Goal: Navigation & Orientation: Find specific page/section

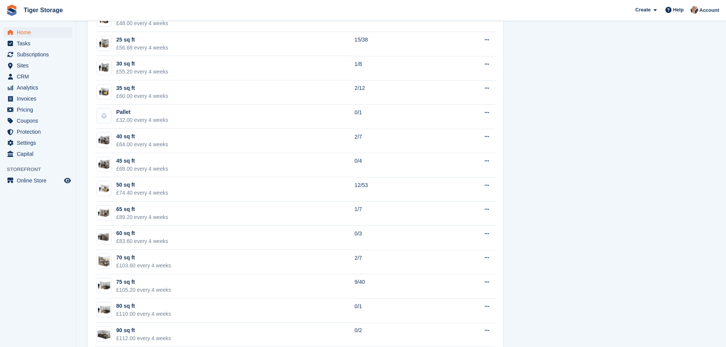
scroll to position [572, 0]
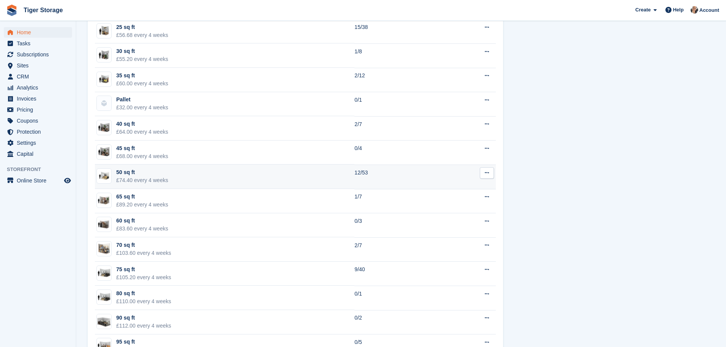
click at [330, 178] on td "50 sq ft £74.40 every 4 weeks" at bounding box center [225, 177] width 260 height 24
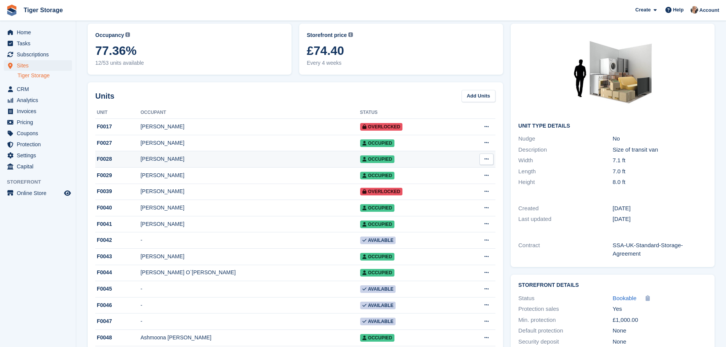
scroll to position [114, 0]
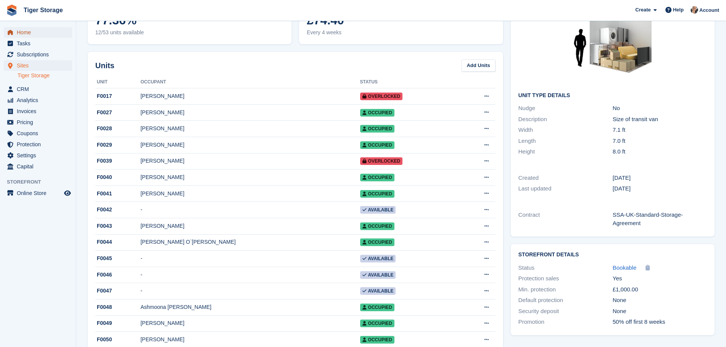
click at [43, 29] on span "Home" at bounding box center [40, 32] width 46 height 11
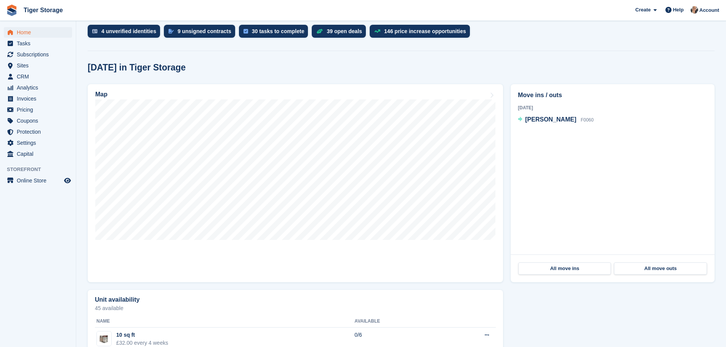
scroll to position [229, 0]
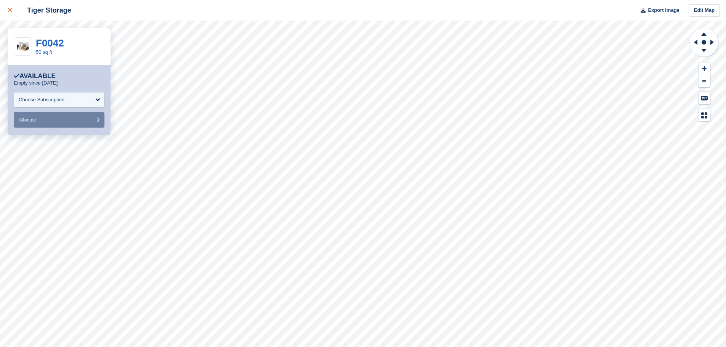
click at [10, 6] on div at bounding box center [14, 10] width 13 height 9
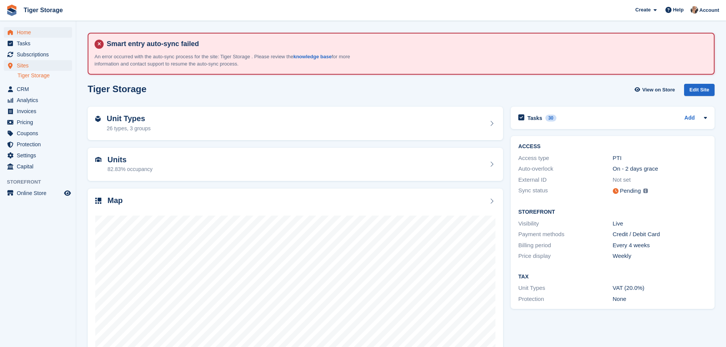
click at [60, 34] on span "Home" at bounding box center [40, 32] width 46 height 11
